Goal: Task Accomplishment & Management: Manage account settings

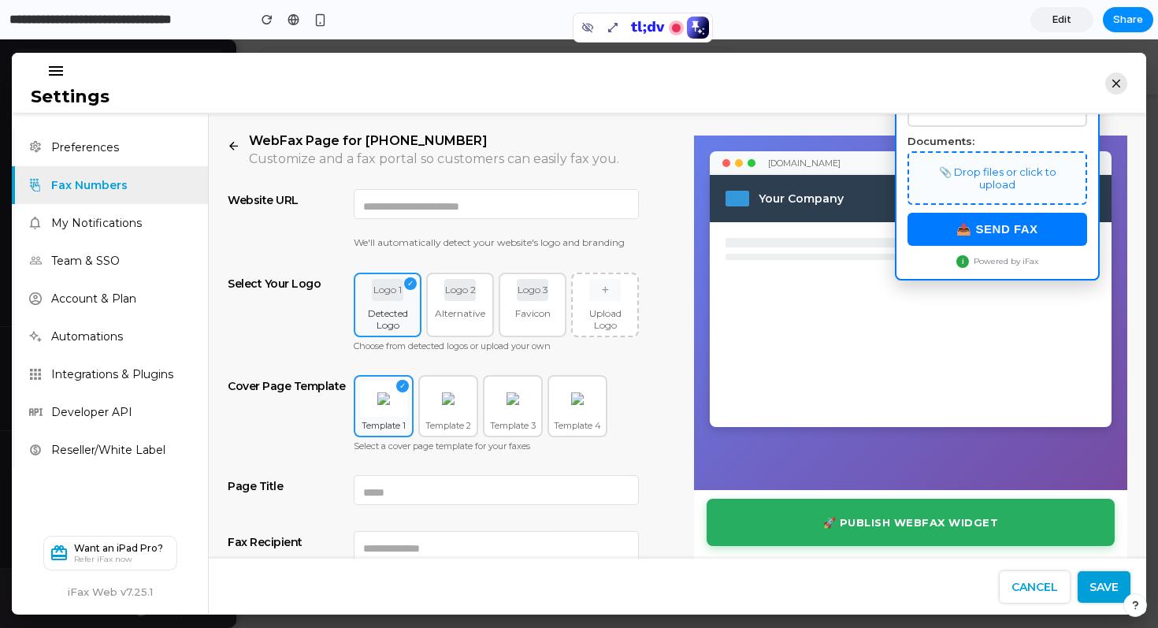
click at [1111, 83] on icon "button" at bounding box center [1116, 83] width 22 height 22
click at [1055, 27] on span "Edit" at bounding box center [1061, 20] width 19 height 16
